Goal: Transaction & Acquisition: Download file/media

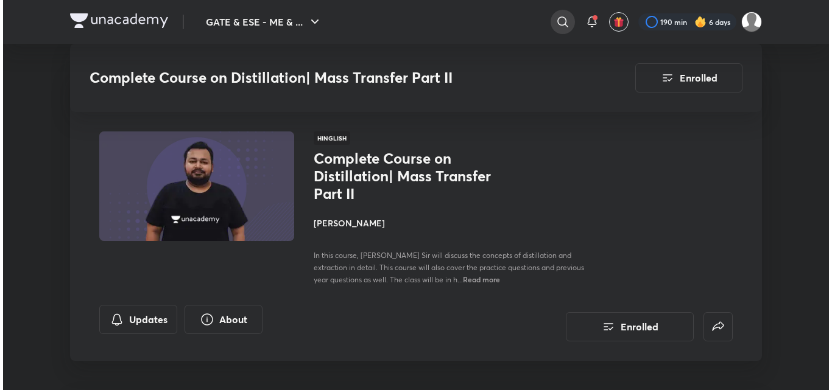
scroll to position [3078, 0]
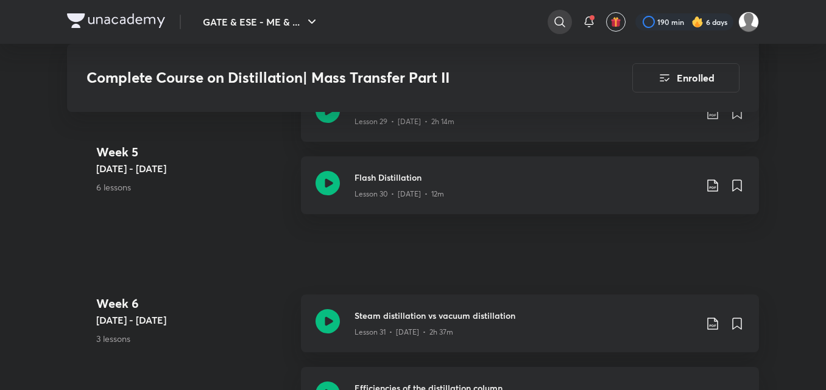
click at [563, 19] on icon at bounding box center [559, 22] width 15 height 15
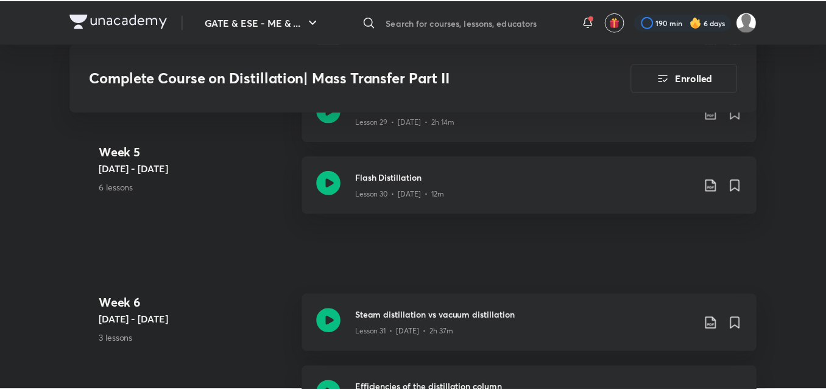
scroll to position [0, 0]
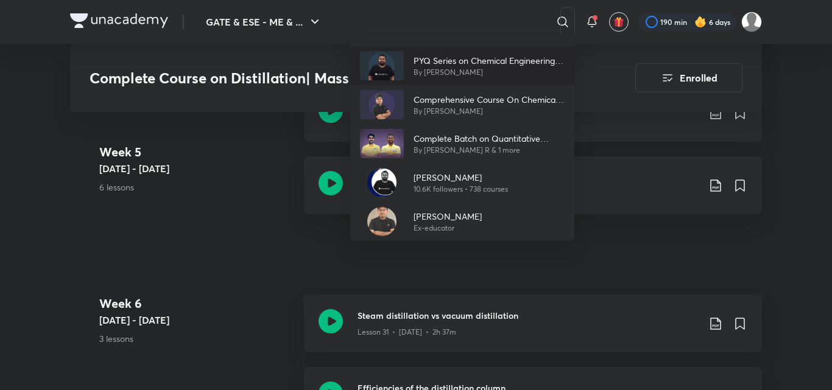
click at [484, 60] on p "PYQ Series on Chemical Engineering Mathematics" at bounding box center [489, 60] width 151 height 13
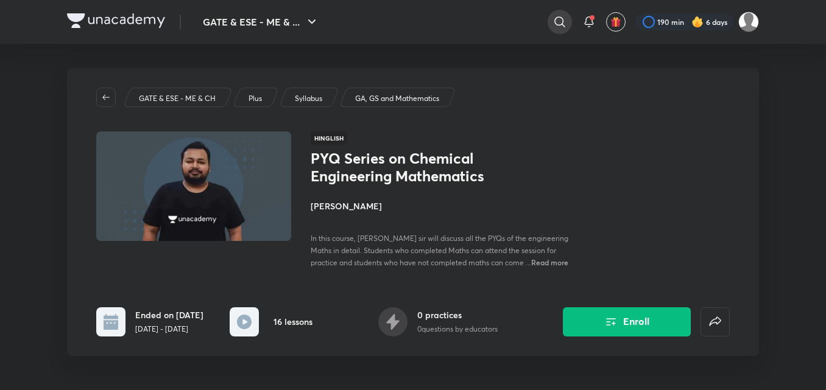
click at [558, 24] on icon at bounding box center [559, 22] width 15 height 15
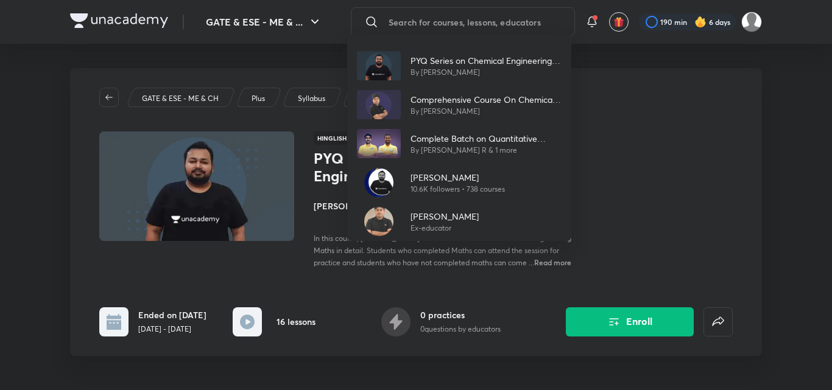
click at [676, 130] on div "PYQ Series on Chemical Engineering Mathematics By Ankur Bansal Comprehensive Co…" at bounding box center [416, 195] width 832 height 390
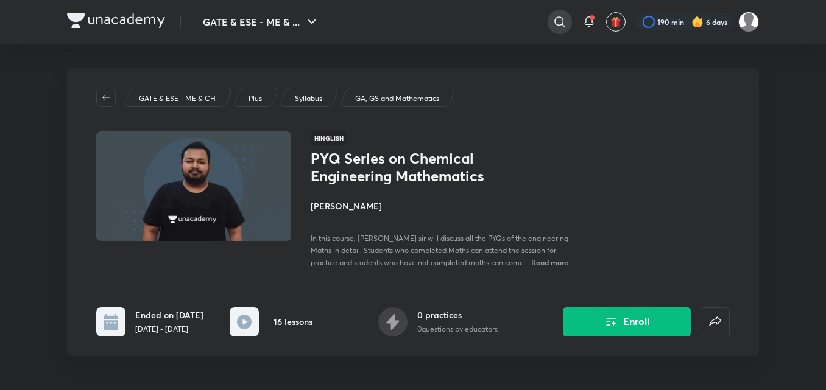
click at [557, 23] on icon at bounding box center [559, 22] width 15 height 15
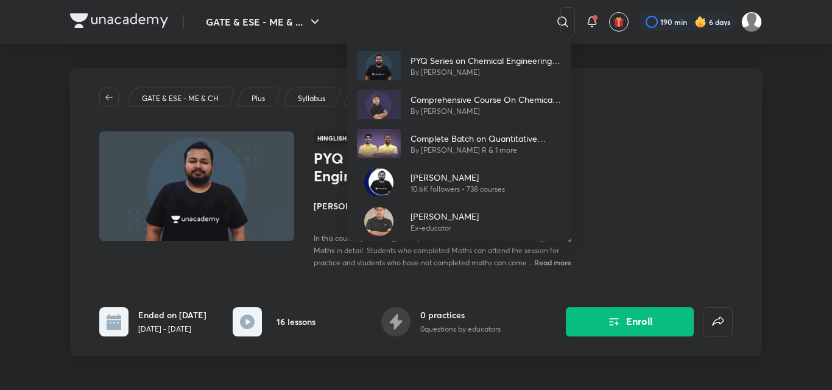
click at [649, 175] on div "PYQ Series on Chemical Engineering Mathematics By Ankur Bansal Comprehensive Co…" at bounding box center [416, 195] width 832 height 390
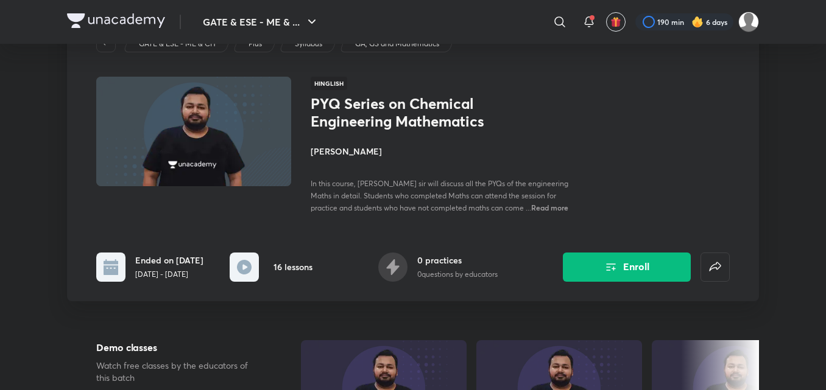
scroll to position [35, 0]
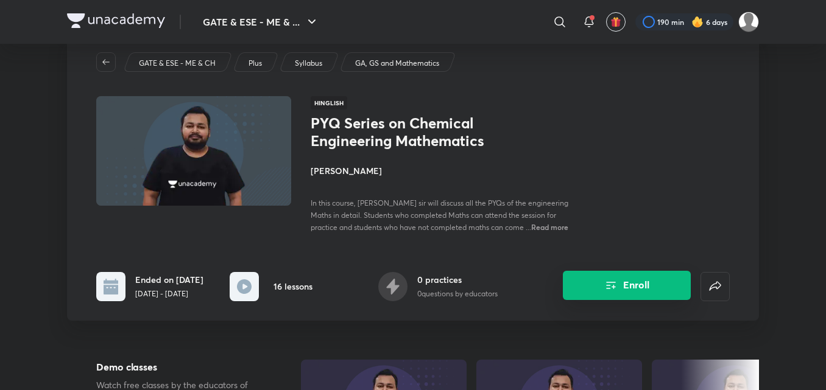
click at [607, 289] on icon "Enroll" at bounding box center [612, 285] width 10 height 7
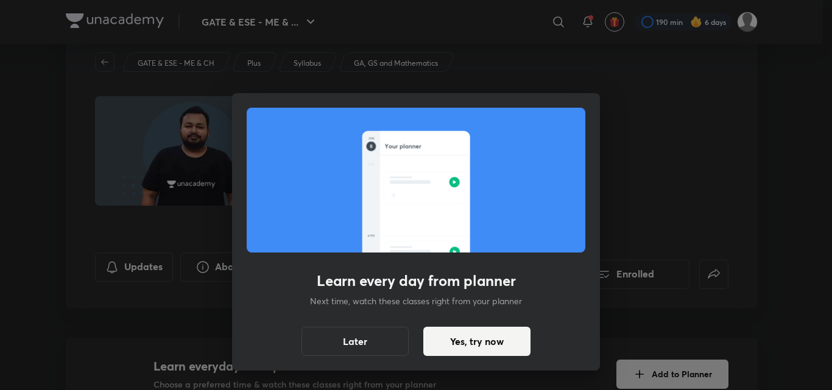
click at [476, 317] on div "Learn every day from planner Next time, watch these classes right from your pla…" at bounding box center [416, 232] width 368 height 278
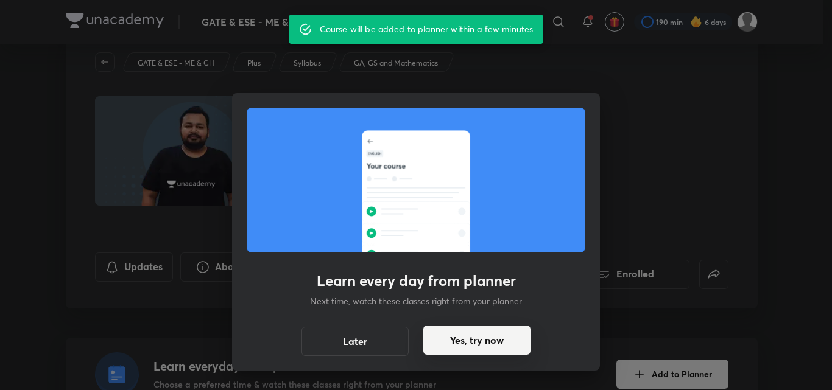
click at [476, 346] on button "Yes, try now" at bounding box center [476, 340] width 107 height 29
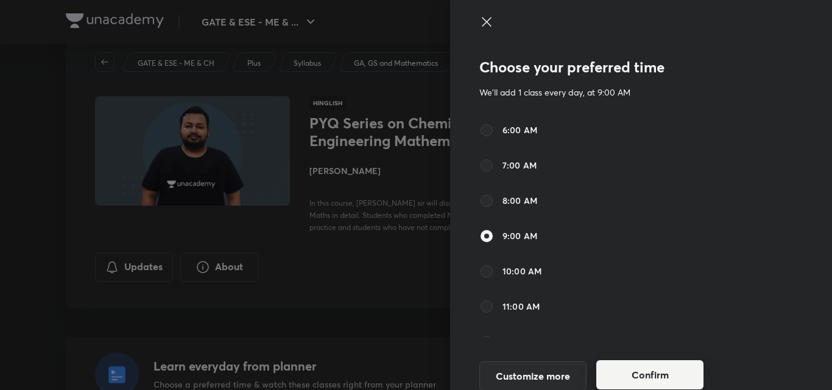
click at [656, 365] on button "Confirm" at bounding box center [649, 375] width 107 height 29
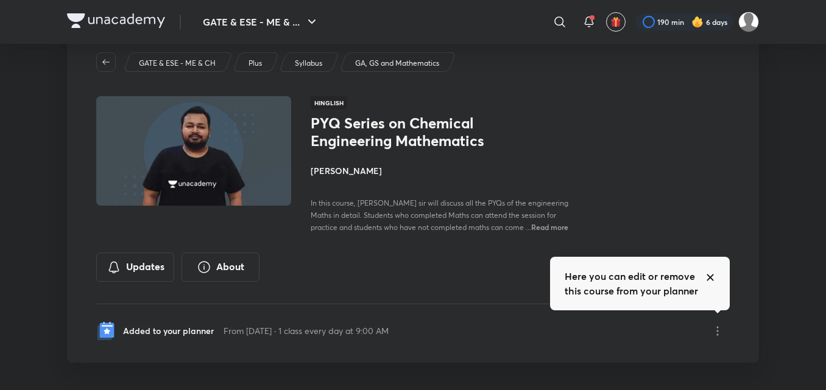
click at [712, 274] on icon at bounding box center [710, 278] width 10 height 10
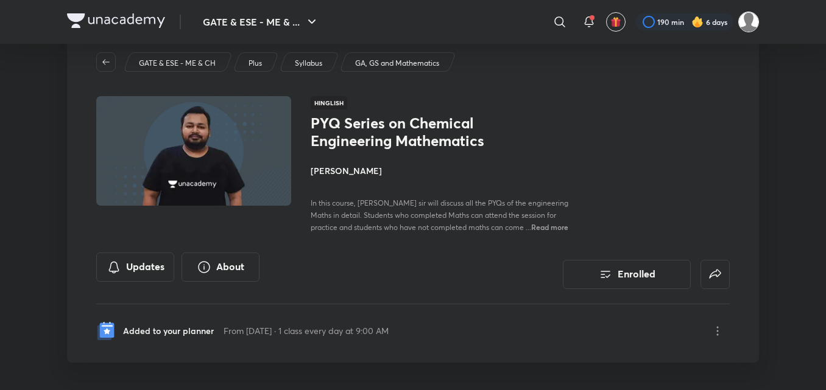
click at [752, 27] on img at bounding box center [748, 22] width 21 height 21
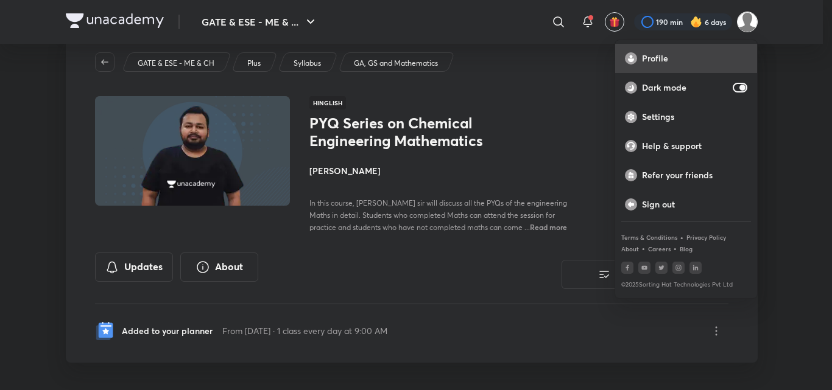
click at [658, 61] on p "Profile" at bounding box center [694, 58] width 105 height 11
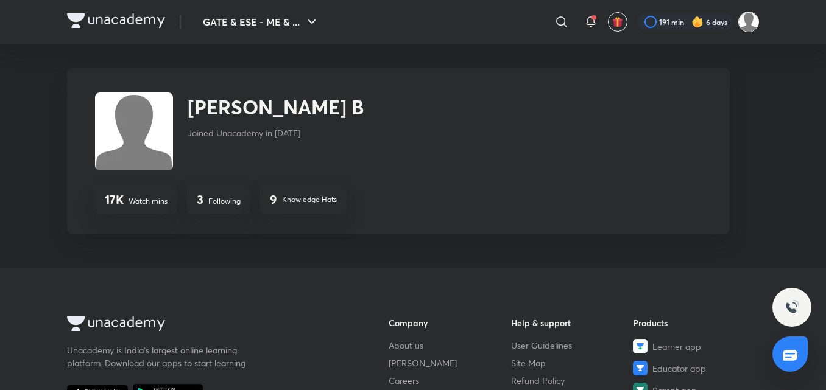
click at [742, 23] on img at bounding box center [748, 22] width 21 height 21
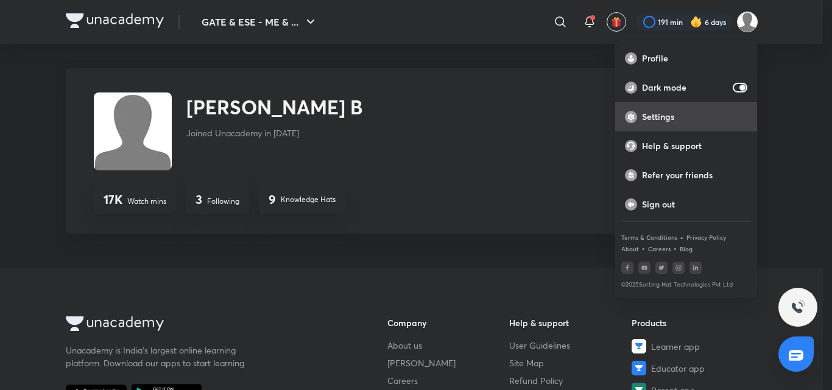
click at [667, 107] on div "Settings" at bounding box center [686, 116] width 142 height 29
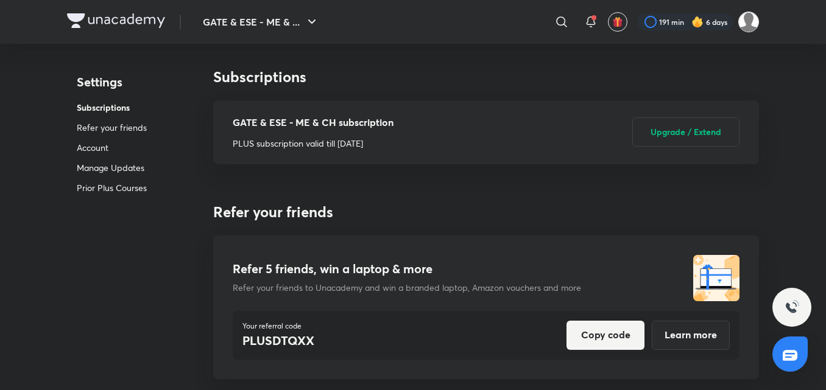
click at [741, 19] on img at bounding box center [748, 22] width 21 height 21
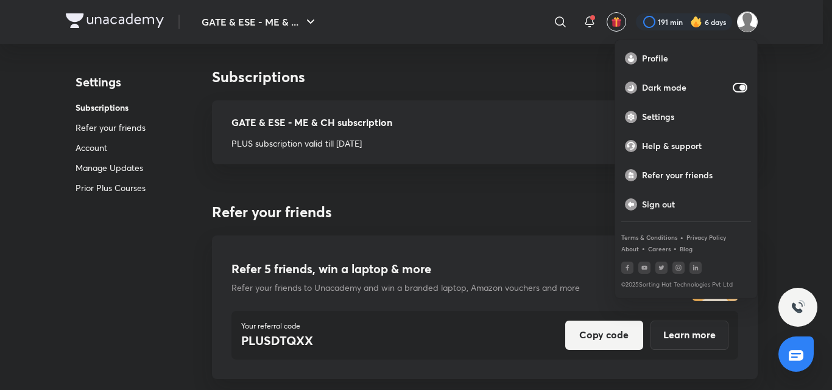
drag, startPoint x: 525, startPoint y: 74, endPoint x: 552, endPoint y: 69, distance: 27.8
click at [526, 74] on div at bounding box center [416, 195] width 832 height 390
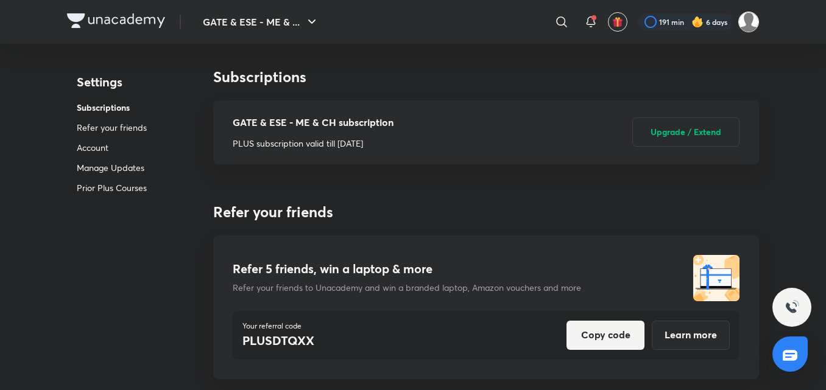
click at [748, 16] on img at bounding box center [748, 22] width 21 height 21
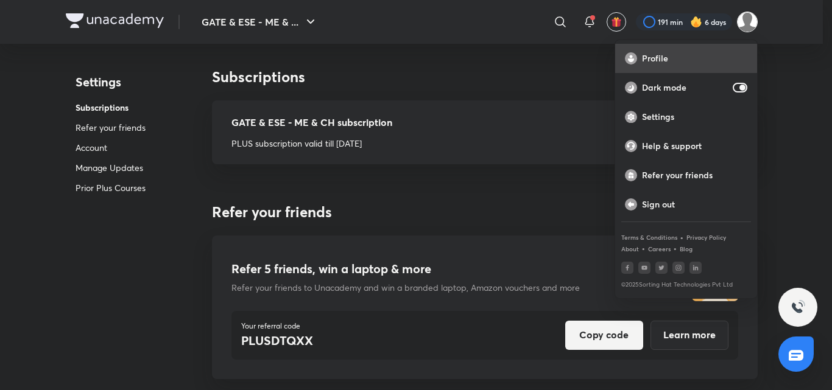
click at [662, 62] on p "Profile" at bounding box center [694, 58] width 105 height 11
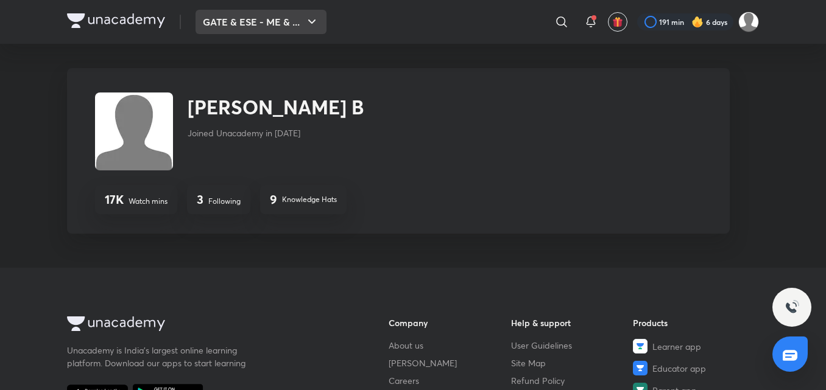
click at [298, 24] on button "GATE & ESE - ME & ..." at bounding box center [260, 22] width 131 height 24
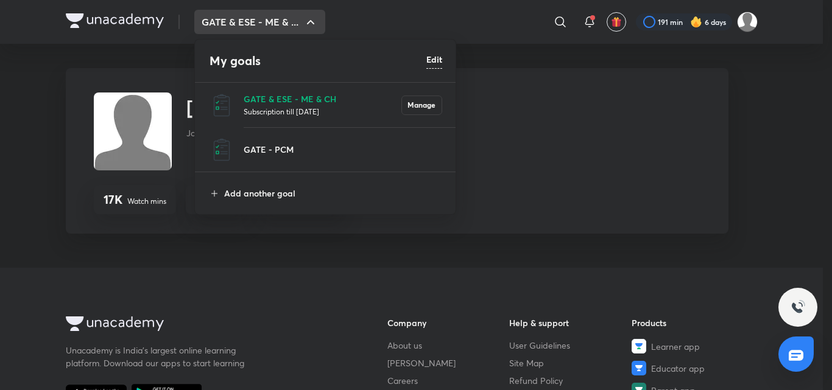
click at [581, 110] on div at bounding box center [416, 195] width 832 height 390
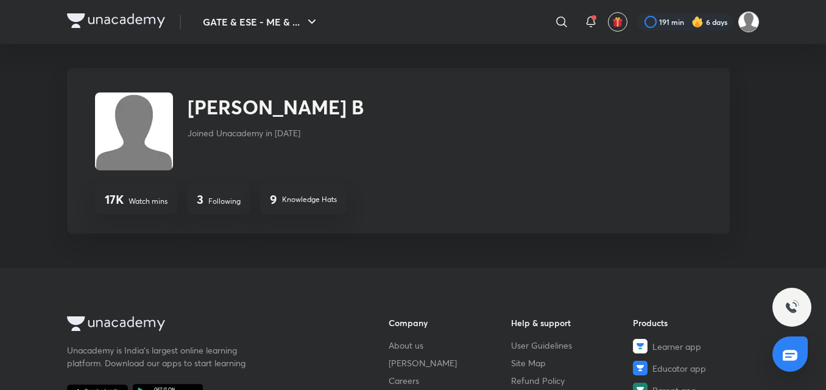
click at [752, 26] on img at bounding box center [748, 22] width 21 height 21
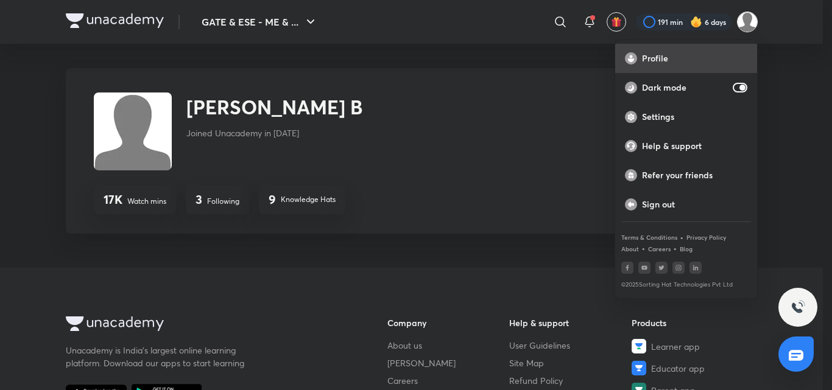
click at [644, 57] on p "Profile" at bounding box center [694, 58] width 105 height 11
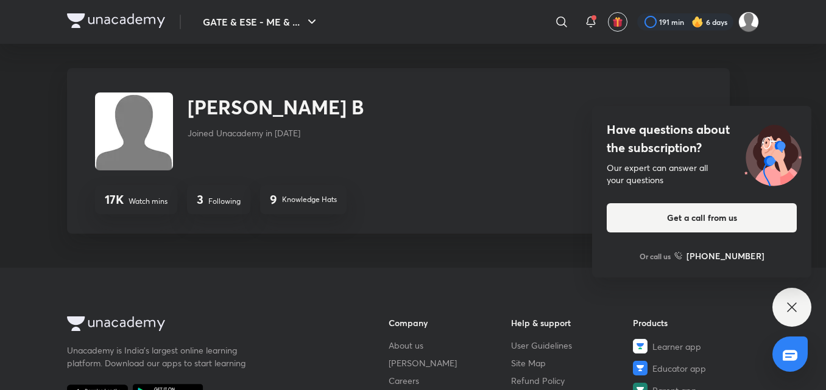
click at [561, 183] on div "Pradhap B Joined Unacademy in Apr 2025 17K Watch mins 3 Following 9 Knowledge H…" at bounding box center [398, 151] width 663 height 166
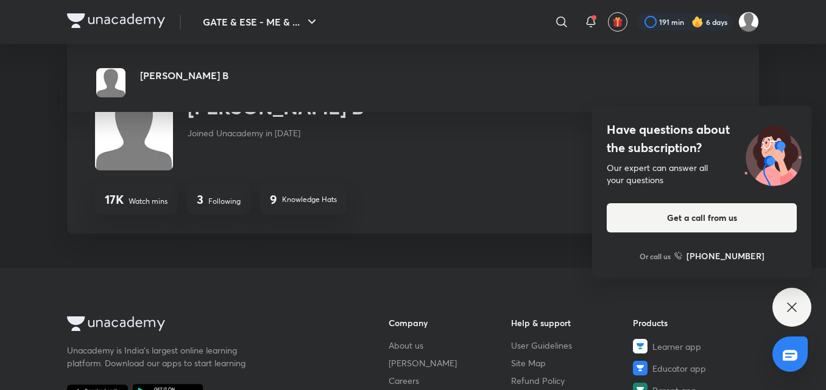
scroll to position [283, 0]
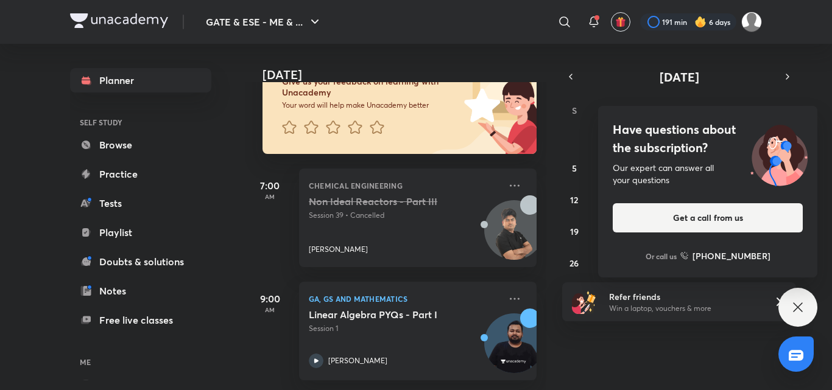
scroll to position [106, 0]
click at [798, 308] on icon at bounding box center [797, 307] width 9 height 9
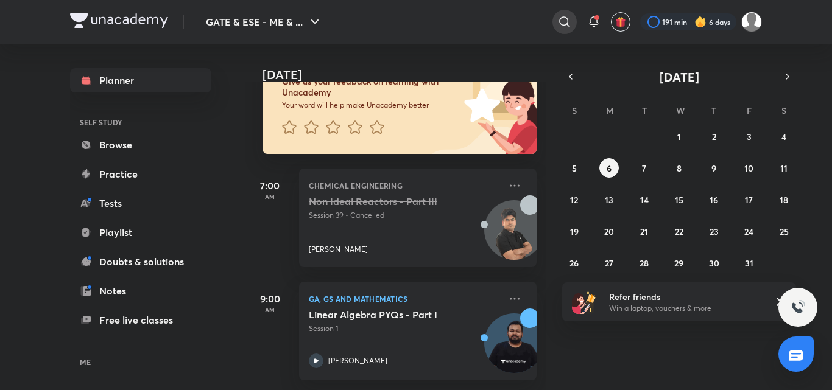
click at [565, 21] on icon at bounding box center [564, 22] width 15 height 15
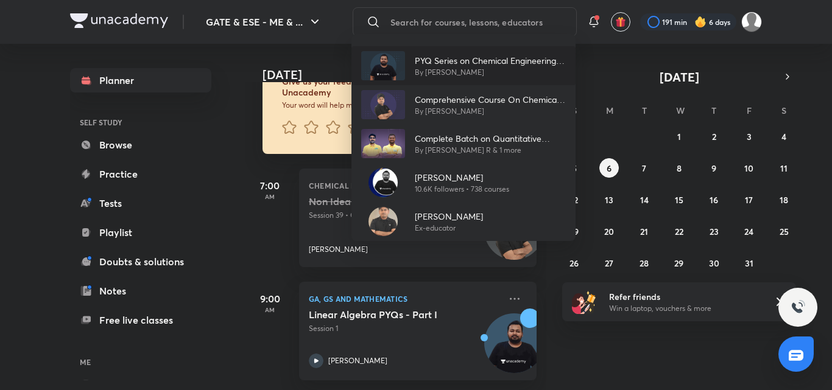
click at [462, 60] on p "PYQ Series on Chemical Engineering Mathematics" at bounding box center [490, 60] width 151 height 13
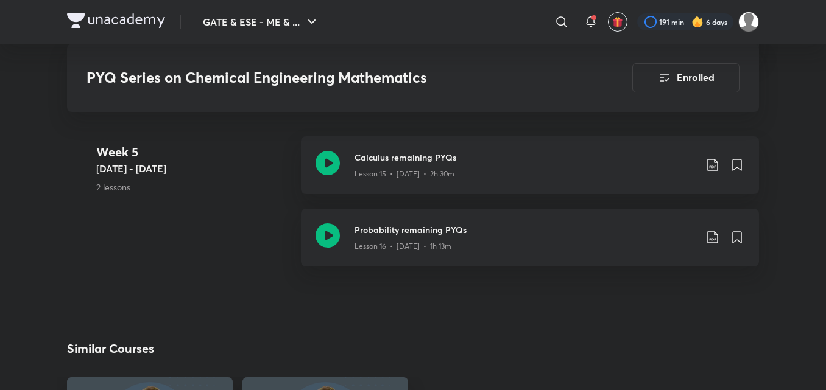
scroll to position [1811, 0]
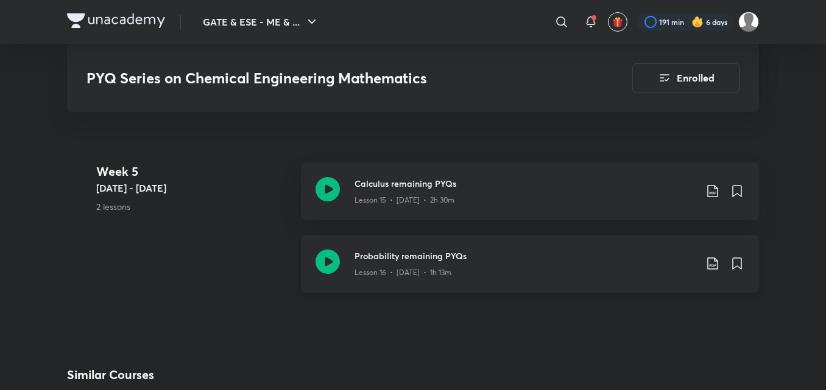
click at [712, 269] on icon at bounding box center [712, 264] width 10 height 12
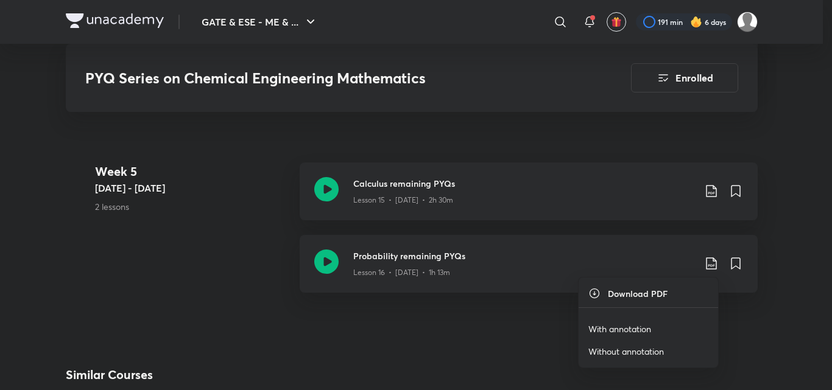
click at [620, 332] on p "With annotation" at bounding box center [619, 329] width 63 height 13
